Goal: Register for event/course

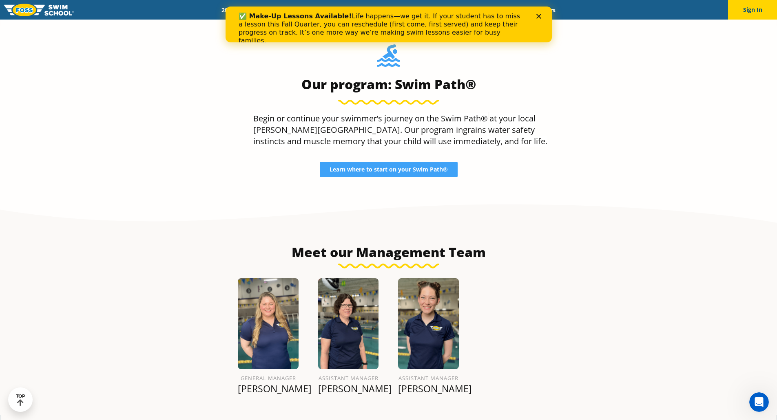
scroll to position [856, 0]
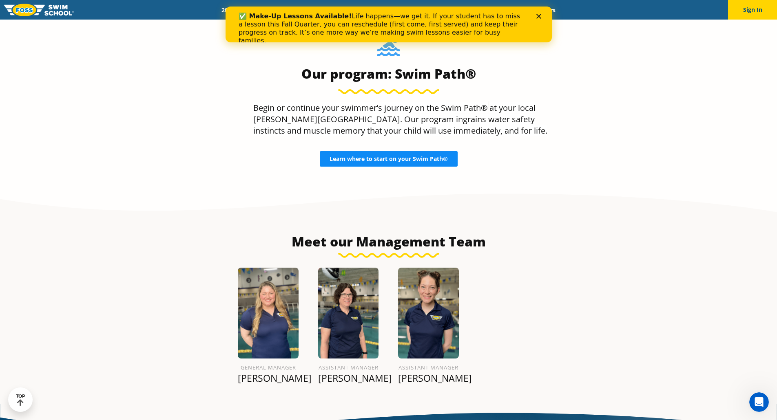
click at [388, 153] on link "Learn where to start on your Swim Path®" at bounding box center [389, 158] width 138 height 15
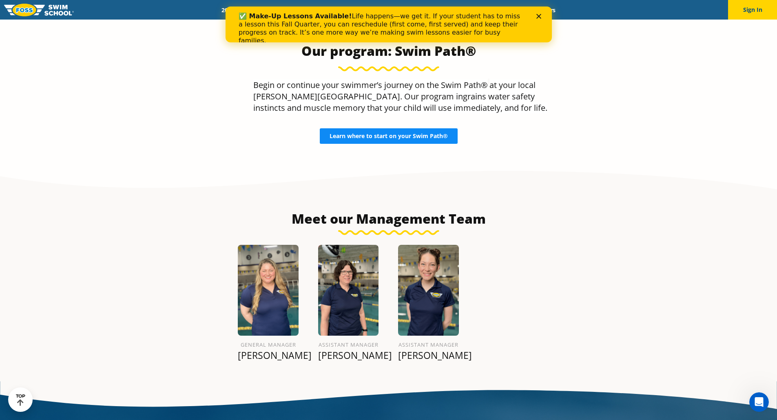
scroll to position [845, 0]
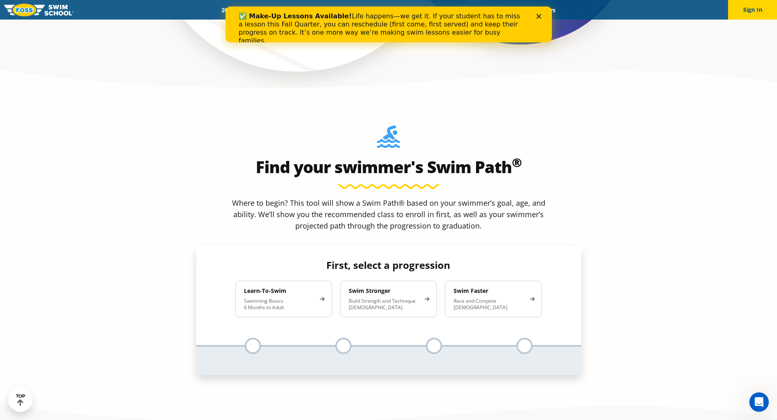
scroll to position [734, 0]
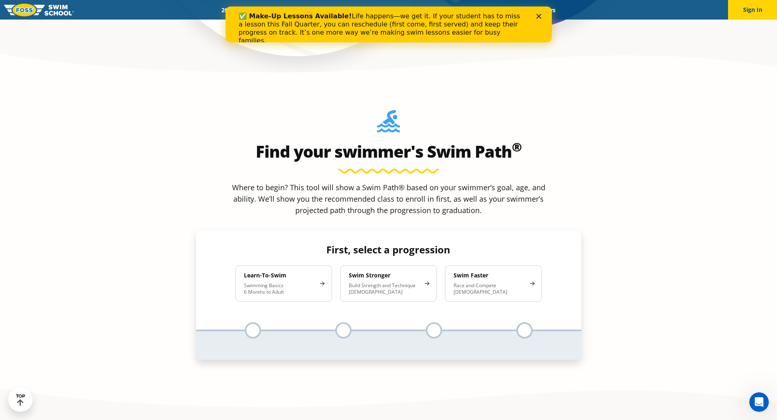
click at [267, 283] on p "Swimming Basics 6 Months to Adult" at bounding box center [279, 289] width 71 height 13
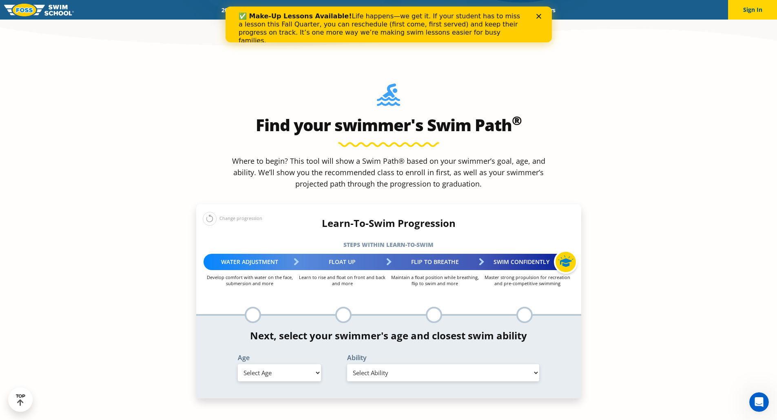
scroll to position [775, 0]
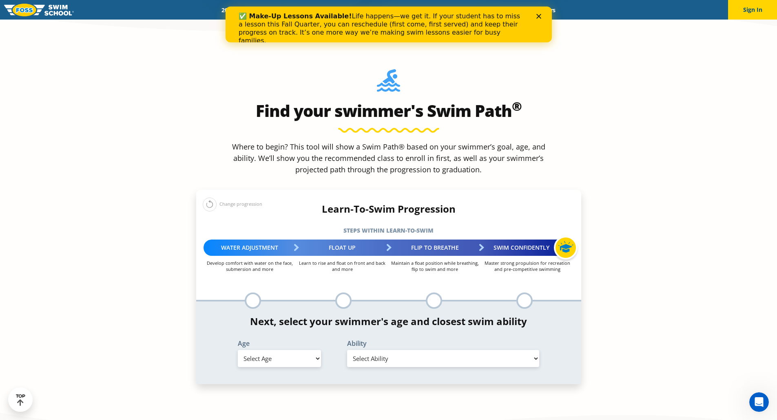
click at [298, 350] on select "Select Age 6 months - 1 year 1 year 2 years 3 years 4 years 5 years 6 years 7 y…" at bounding box center [279, 358] width 83 height 17
select select "2-years"
click at [238, 350] on select "Select Age 6 months - 1 year 1 year 2 years 3 years 4 years 5 years 6 years 7 y…" at bounding box center [279, 358] width 83 height 17
click at [393, 350] on select "Select Ability First in-water experience Comfortable with water poured over the…" at bounding box center [443, 358] width 192 height 17
select select "2-years-first-in-water-experience"
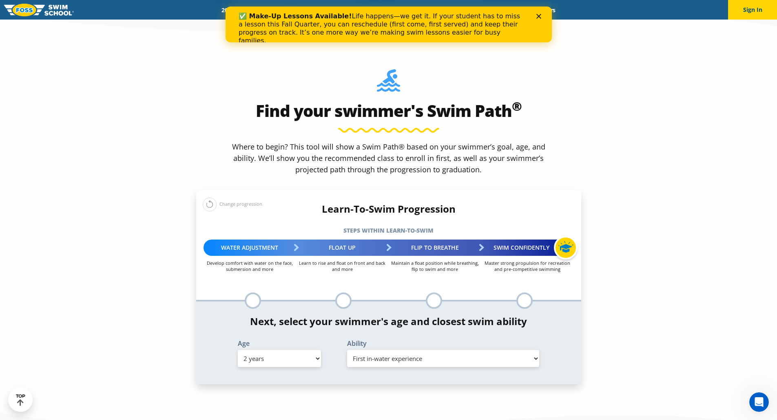
click at [347, 350] on select "Select Ability First in-water experience Comfortable with water poured over the…" at bounding box center [443, 358] width 192 height 17
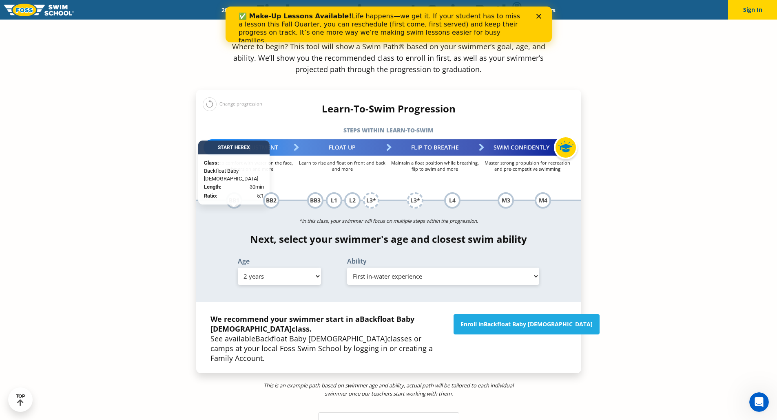
scroll to position [856, 0]
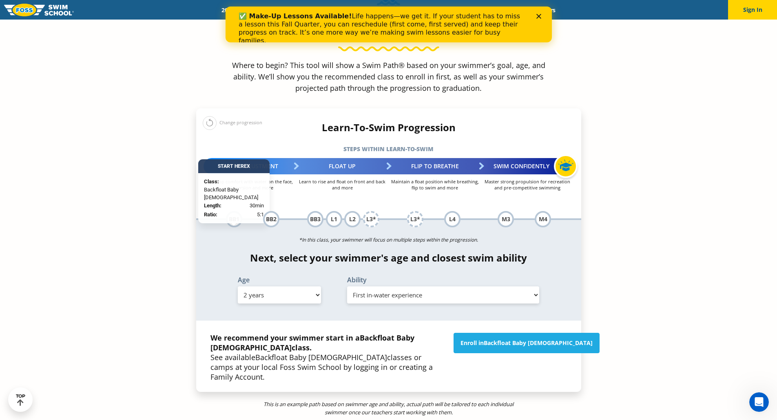
click at [232, 211] on div "BB1" at bounding box center [234, 219] width 16 height 16
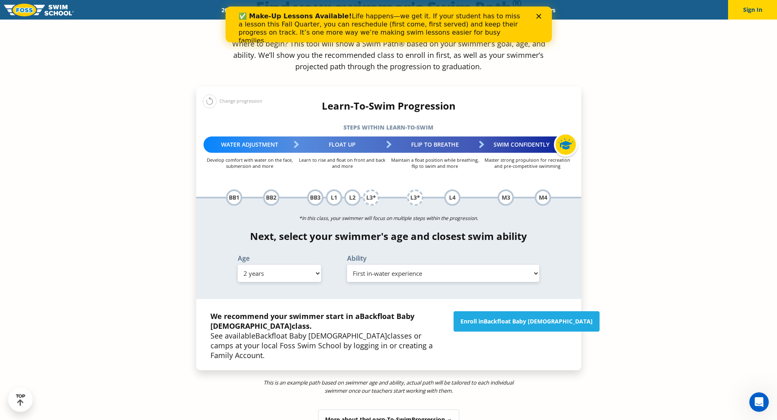
scroll to position [897, 0]
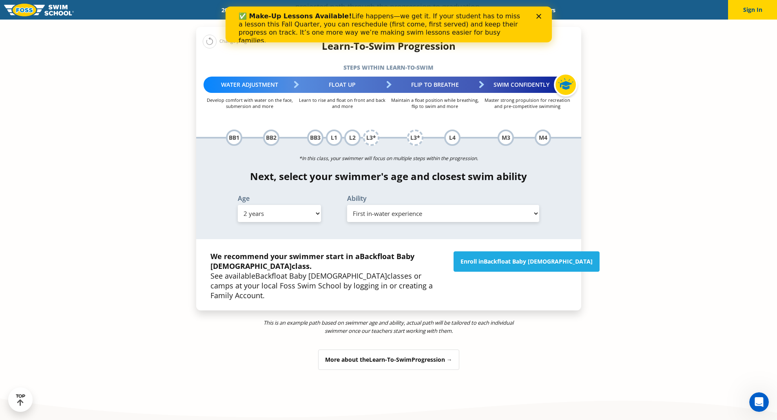
click at [411, 356] on span "Learn-To-Swim" at bounding box center [390, 360] width 42 height 8
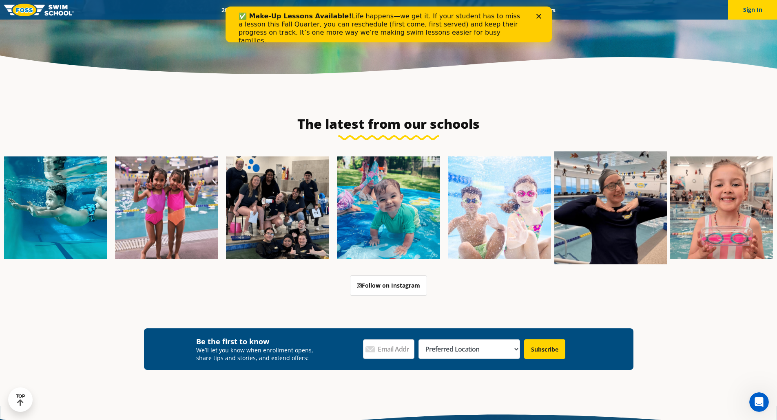
scroll to position [2886, 0]
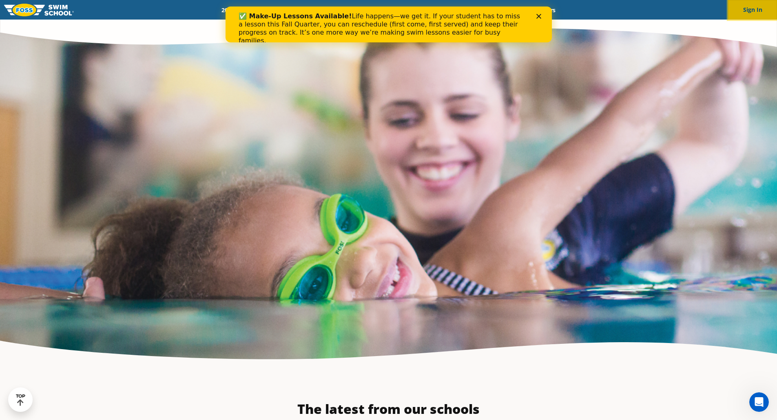
click at [742, 13] on button "Sign In" at bounding box center [752, 10] width 49 height 20
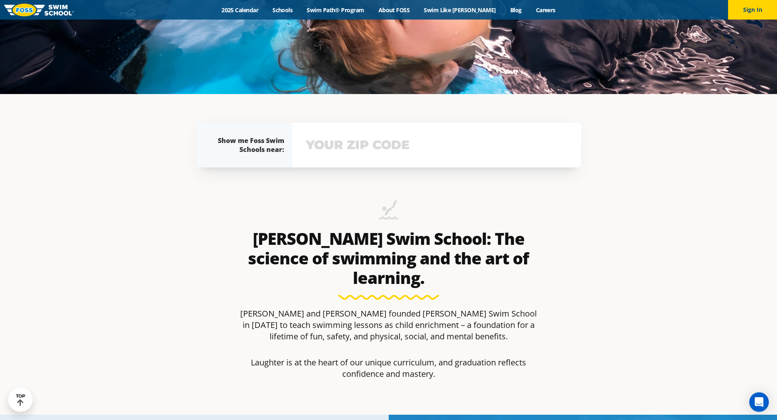
click at [409, 144] on input "text" at bounding box center [437, 145] width 266 height 24
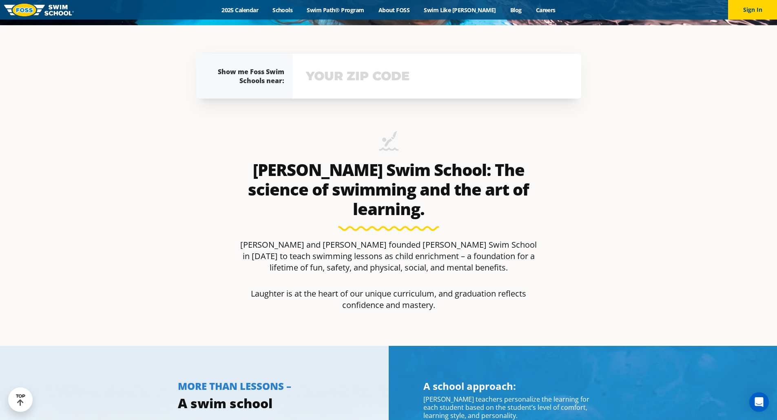
scroll to position [408, 0]
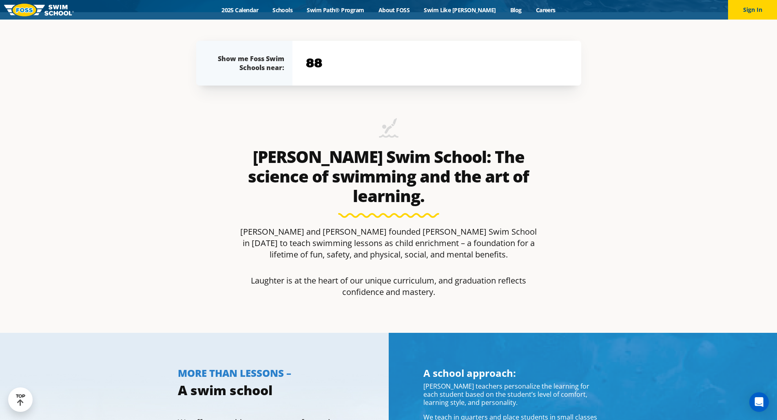
type input "8"
type input "55432"
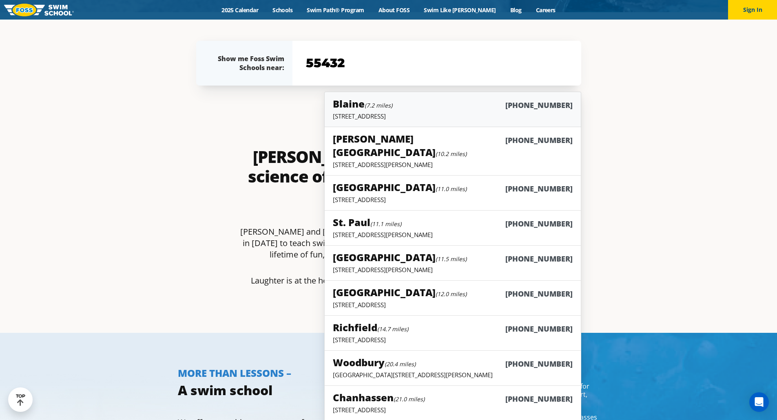
click at [442, 110] on div "Blaine (7.2 miles) (763) 398-3399" at bounding box center [452, 104] width 239 height 15
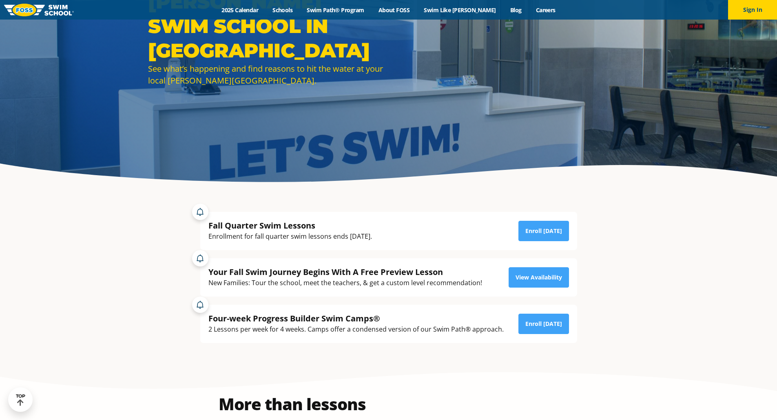
scroll to position [122, 0]
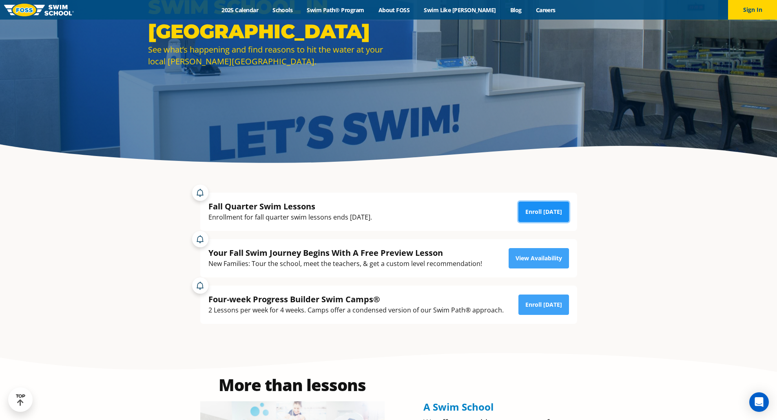
click at [537, 214] on link "Enroll Today" at bounding box center [543, 212] width 51 height 20
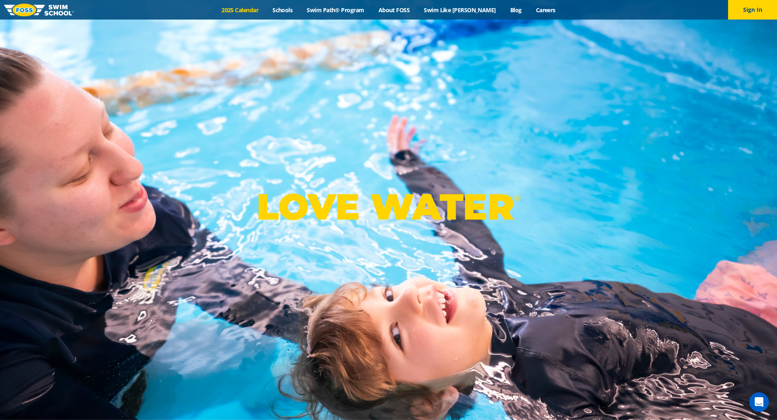
click at [246, 11] on link "2025 Calendar" at bounding box center [239, 10] width 51 height 8
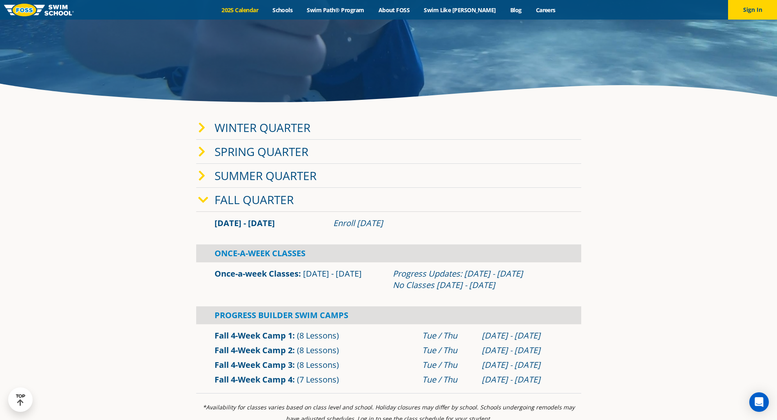
scroll to position [163, 0]
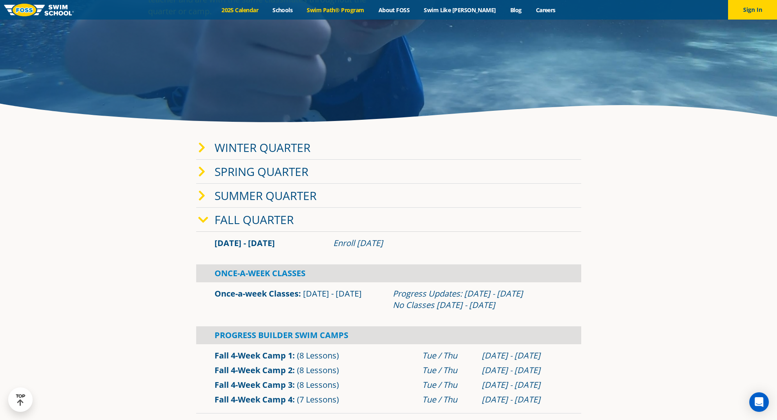
click at [371, 11] on link "Swim Path® Program" at bounding box center [335, 10] width 71 height 8
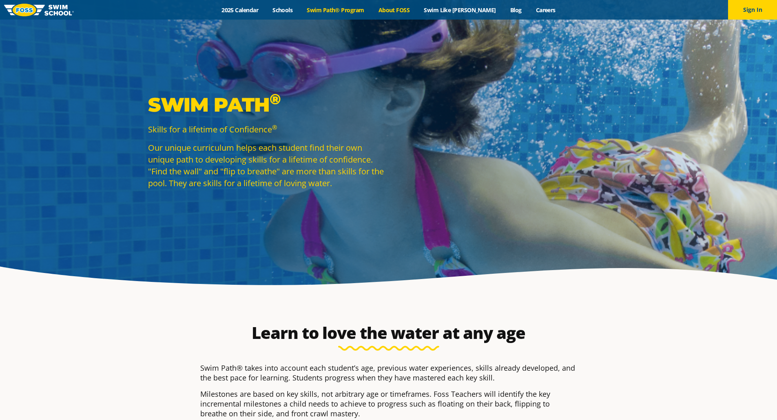
click at [413, 11] on link "About FOSS" at bounding box center [394, 10] width 46 height 8
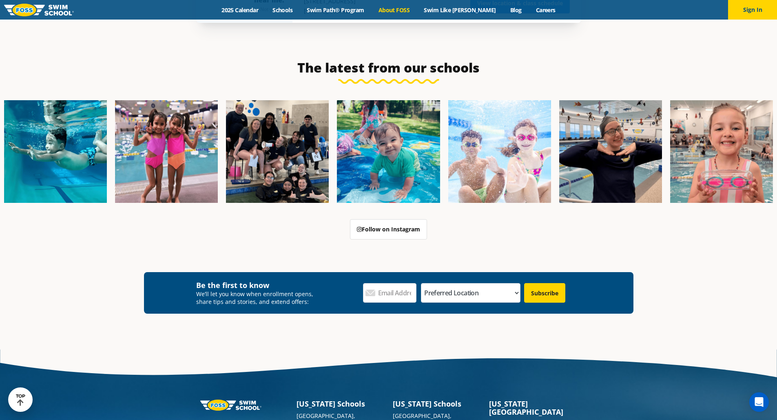
scroll to position [2016, 0]
